Goal: Task Accomplishment & Management: Use online tool/utility

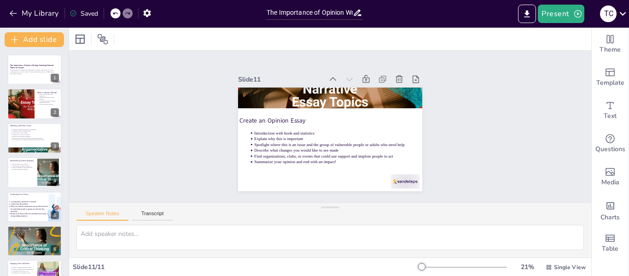
scroll to position [159, 0]
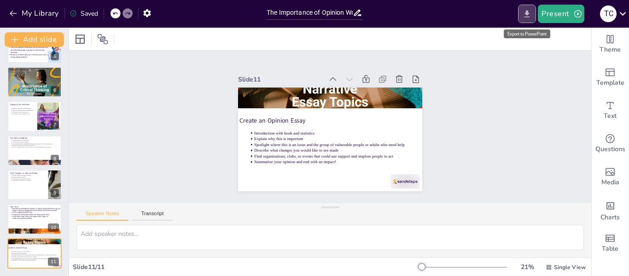
click at [530, 14] on icon "Export to PowerPoint" at bounding box center [527, 14] width 10 height 10
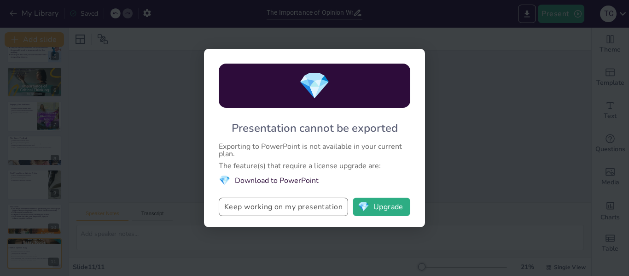
click at [325, 209] on button "Keep working on my presentation" at bounding box center [283, 207] width 129 height 18
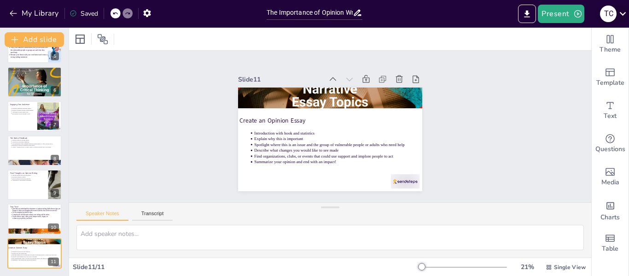
click at [622, 11] on icon at bounding box center [623, 13] width 12 height 12
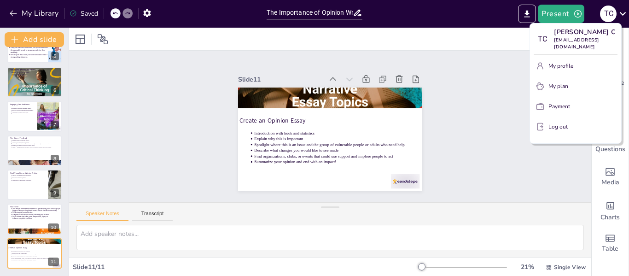
drag, startPoint x: 65, startPoint y: 170, endPoint x: 51, endPoint y: 60, distance: 111.0
click at [50, 61] on div at bounding box center [314, 138] width 629 height 276
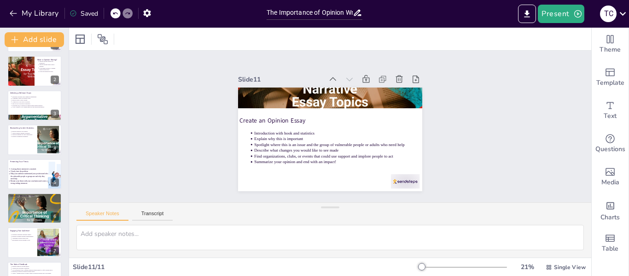
scroll to position [0, 0]
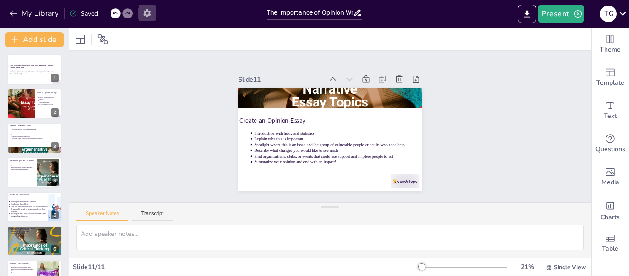
click at [147, 15] on icon "button" at bounding box center [146, 13] width 7 height 8
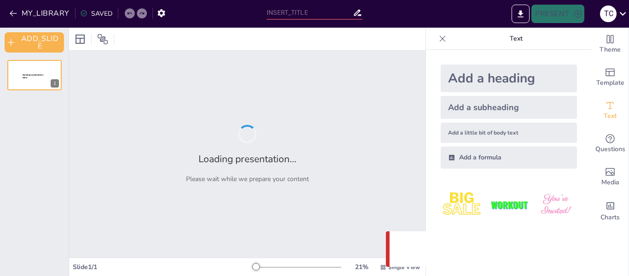
type input "The Importance of Opinion Writing: Selecting Relevant Topics for Impact"
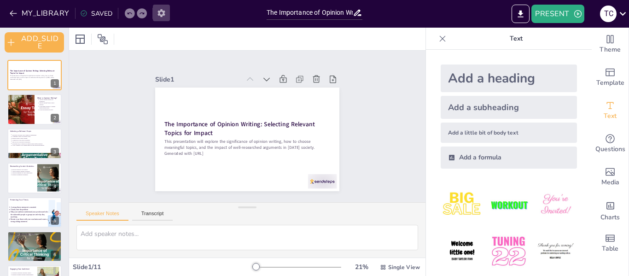
click at [161, 14] on icon "button" at bounding box center [160, 13] width 7 height 8
